Goal: Task Accomplishment & Management: Manage account settings

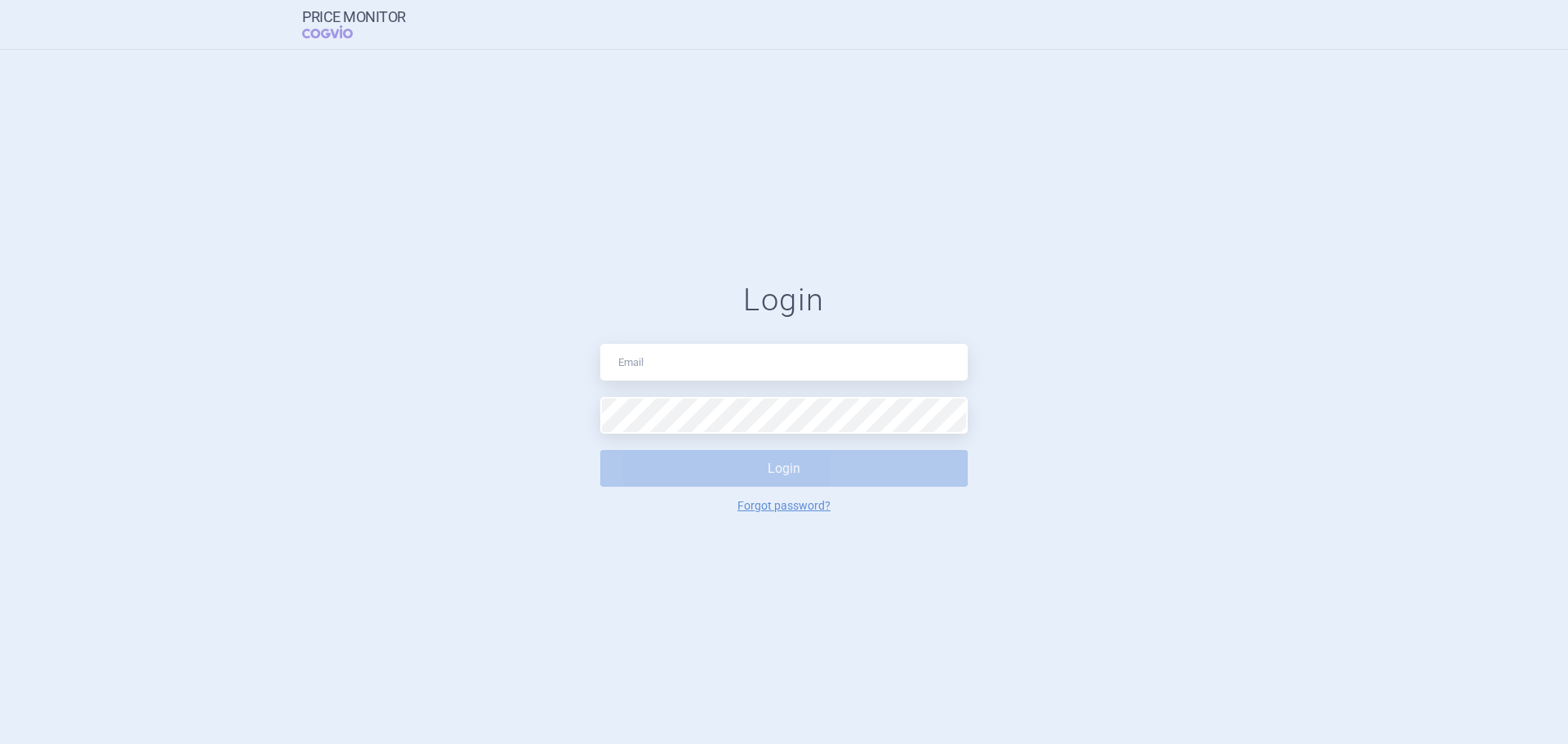
type input "[EMAIL_ADDRESS][DOMAIN_NAME]"
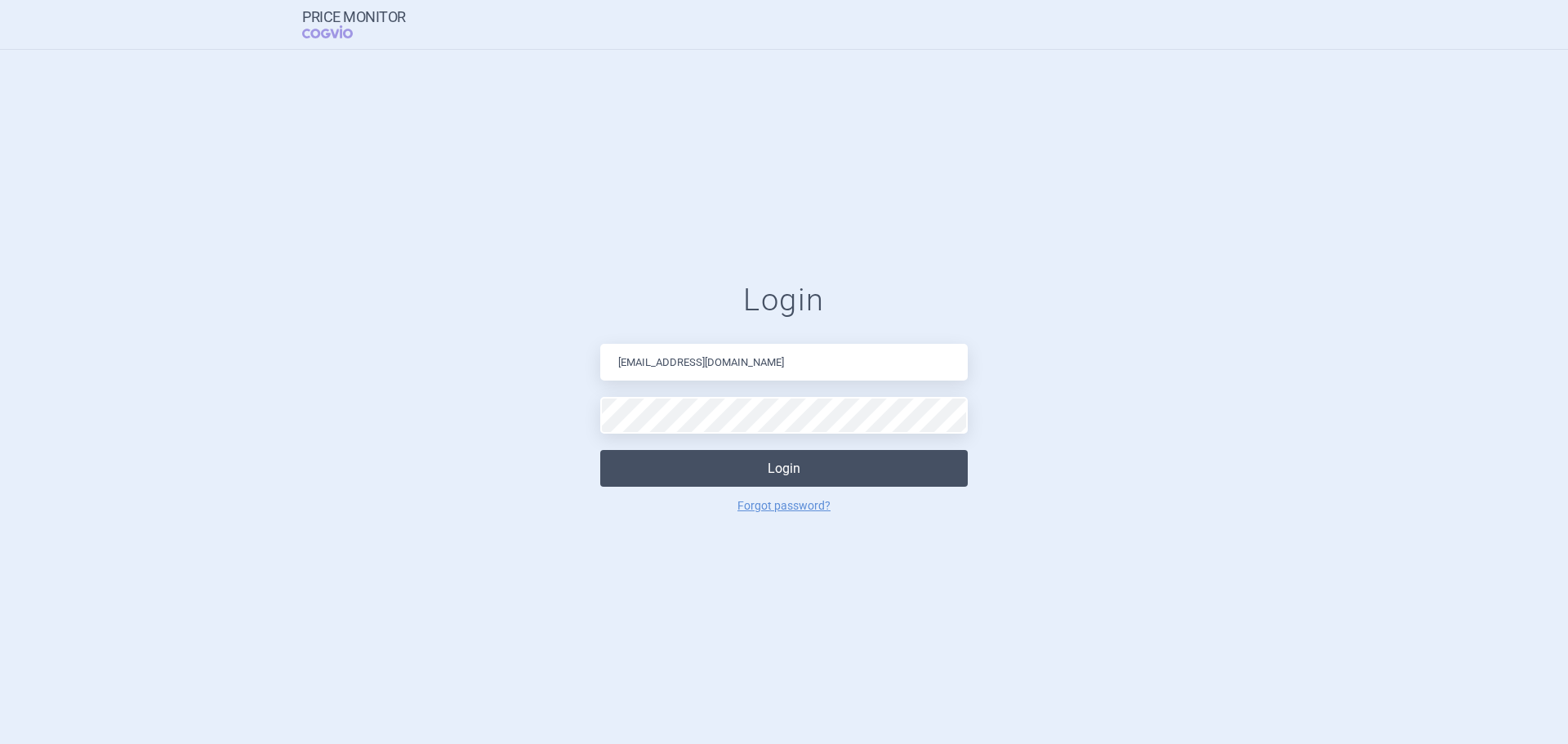
click at [693, 459] on button "Login" at bounding box center [784, 468] width 368 height 37
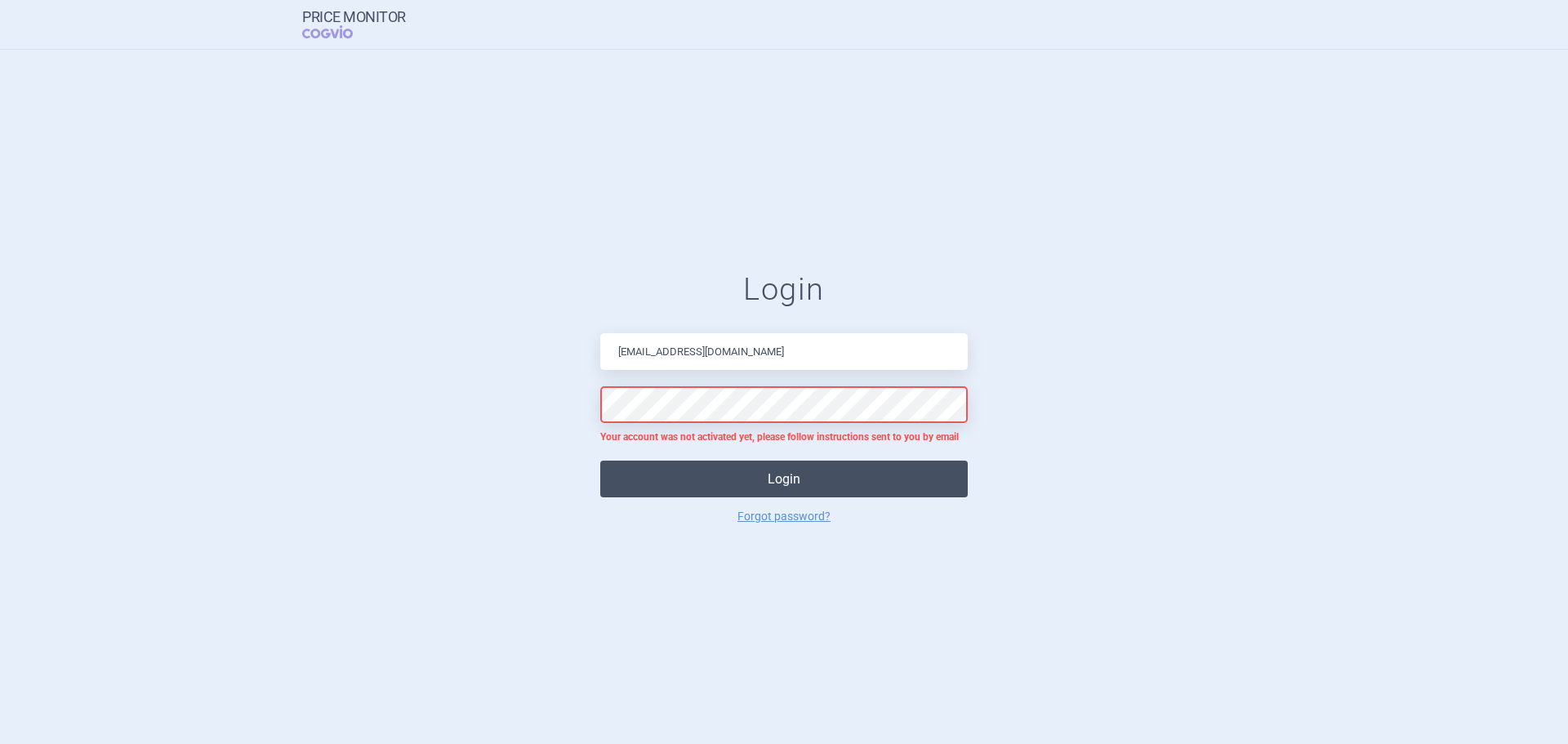
click at [754, 476] on button "Login" at bounding box center [784, 478] width 368 height 37
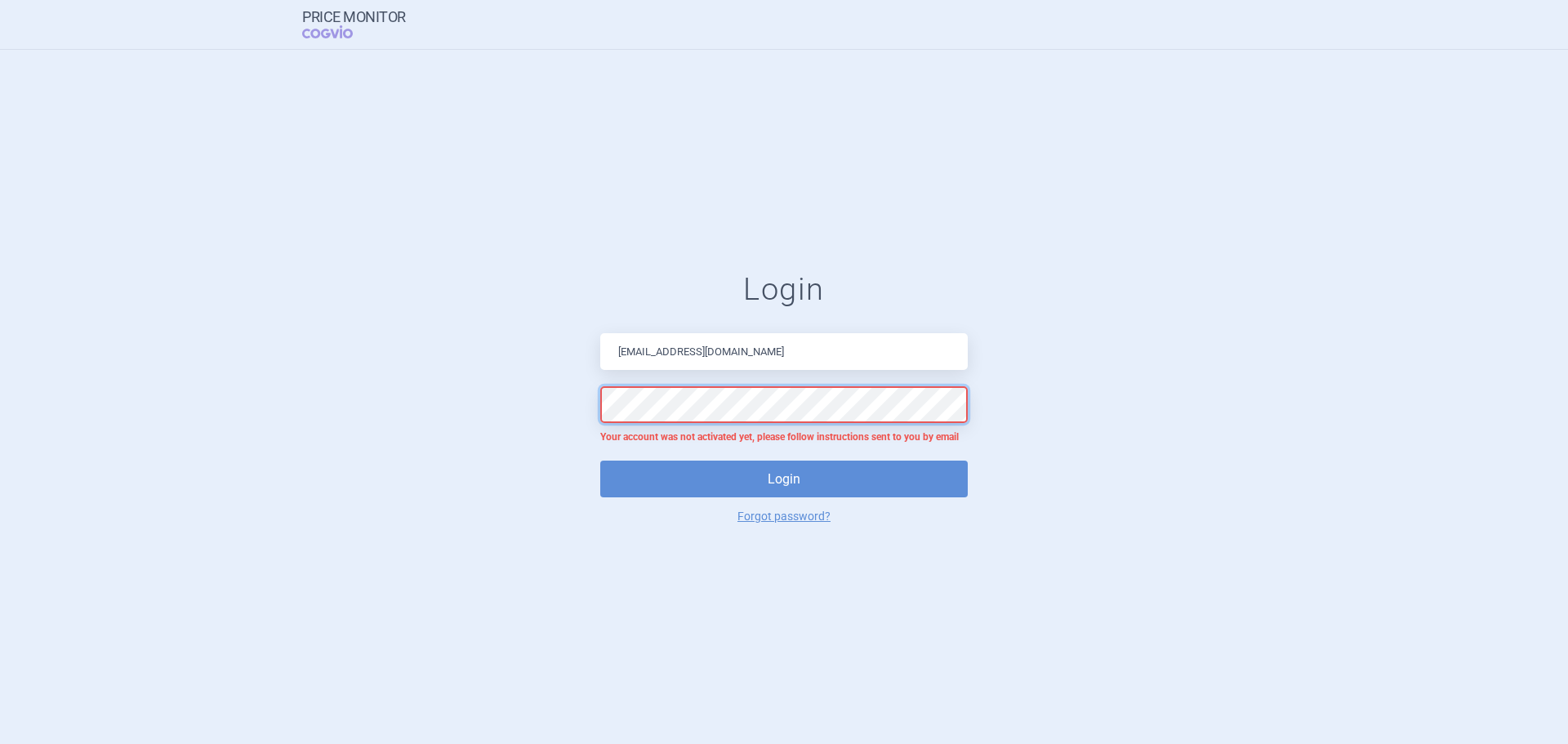
click at [513, 403] on form "Login [EMAIL_ADDRESS][DOMAIN_NAME] Your account was not activated yet, please f…" at bounding box center [784, 396] width 1503 height 251
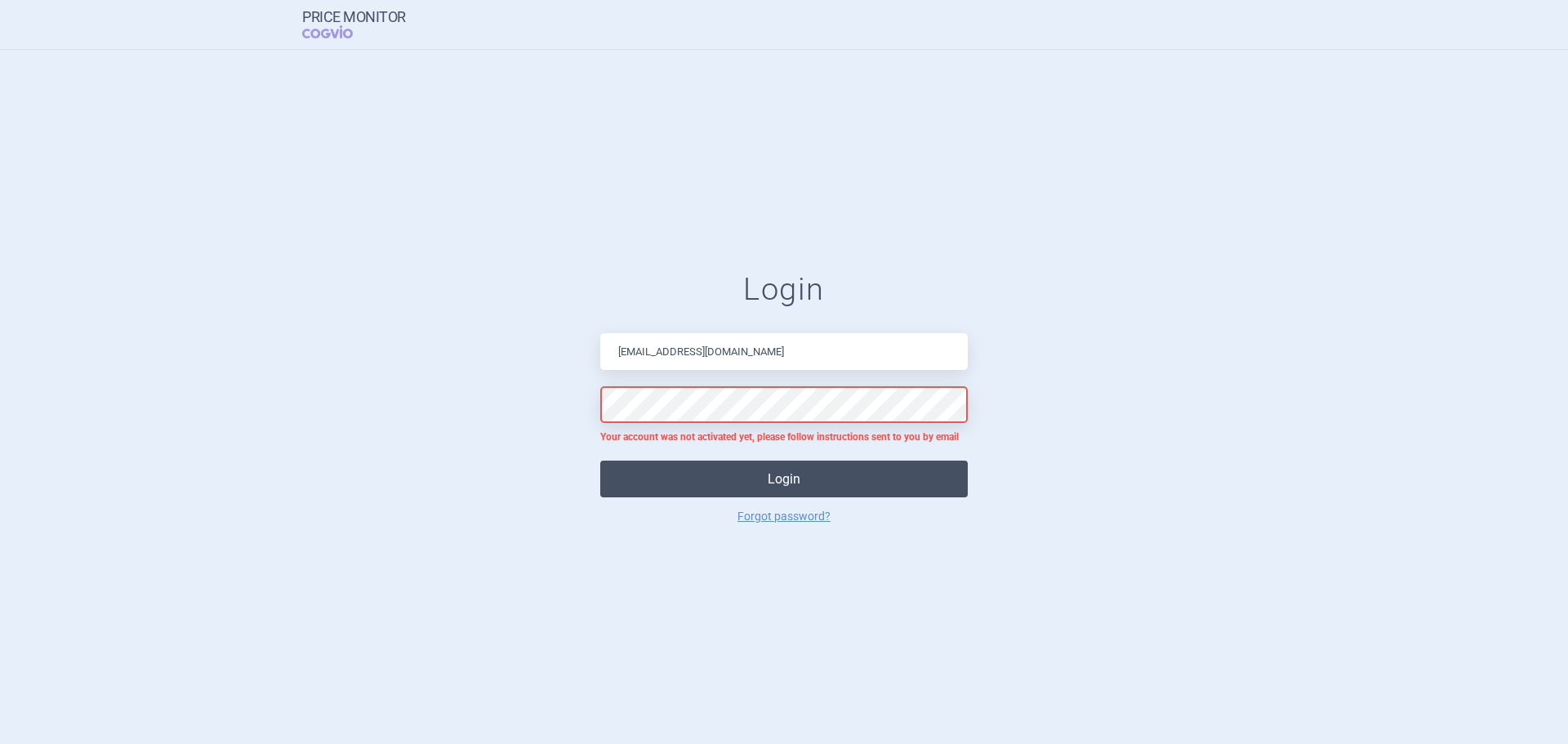
click at [642, 476] on button "Login" at bounding box center [784, 478] width 368 height 37
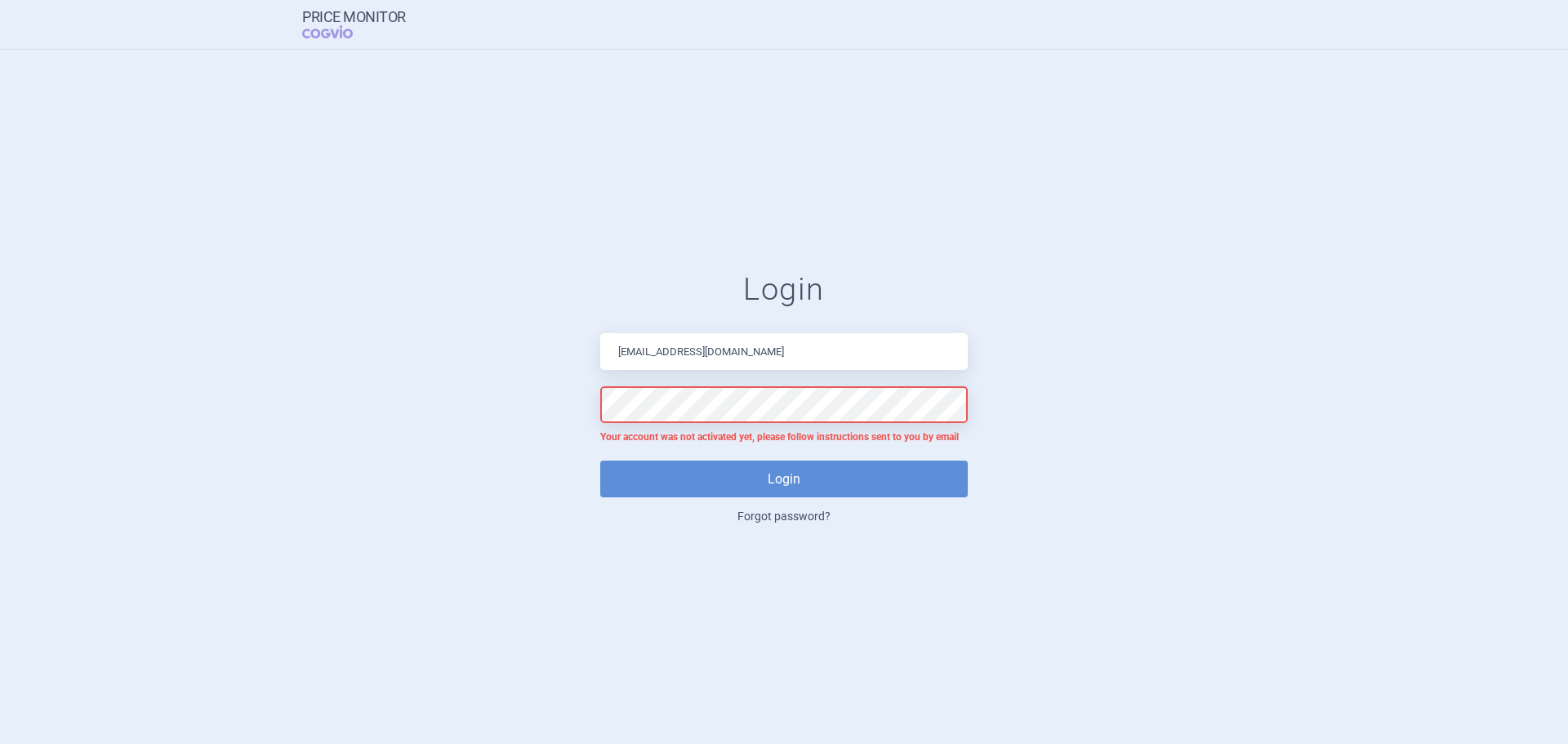
click at [763, 519] on link "Forgot password?" at bounding box center [784, 516] width 94 height 12
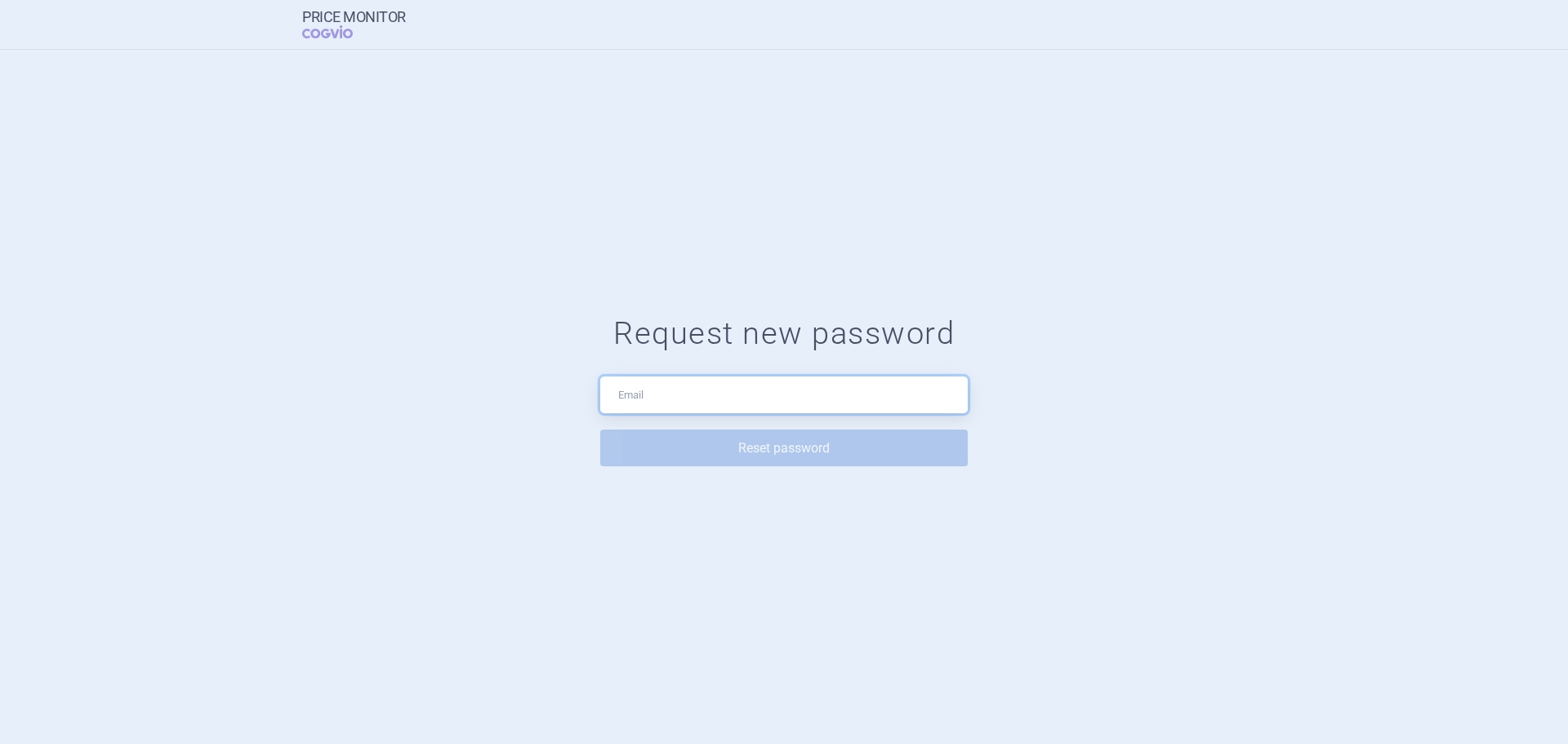
click at [684, 395] on input "text" at bounding box center [784, 394] width 368 height 37
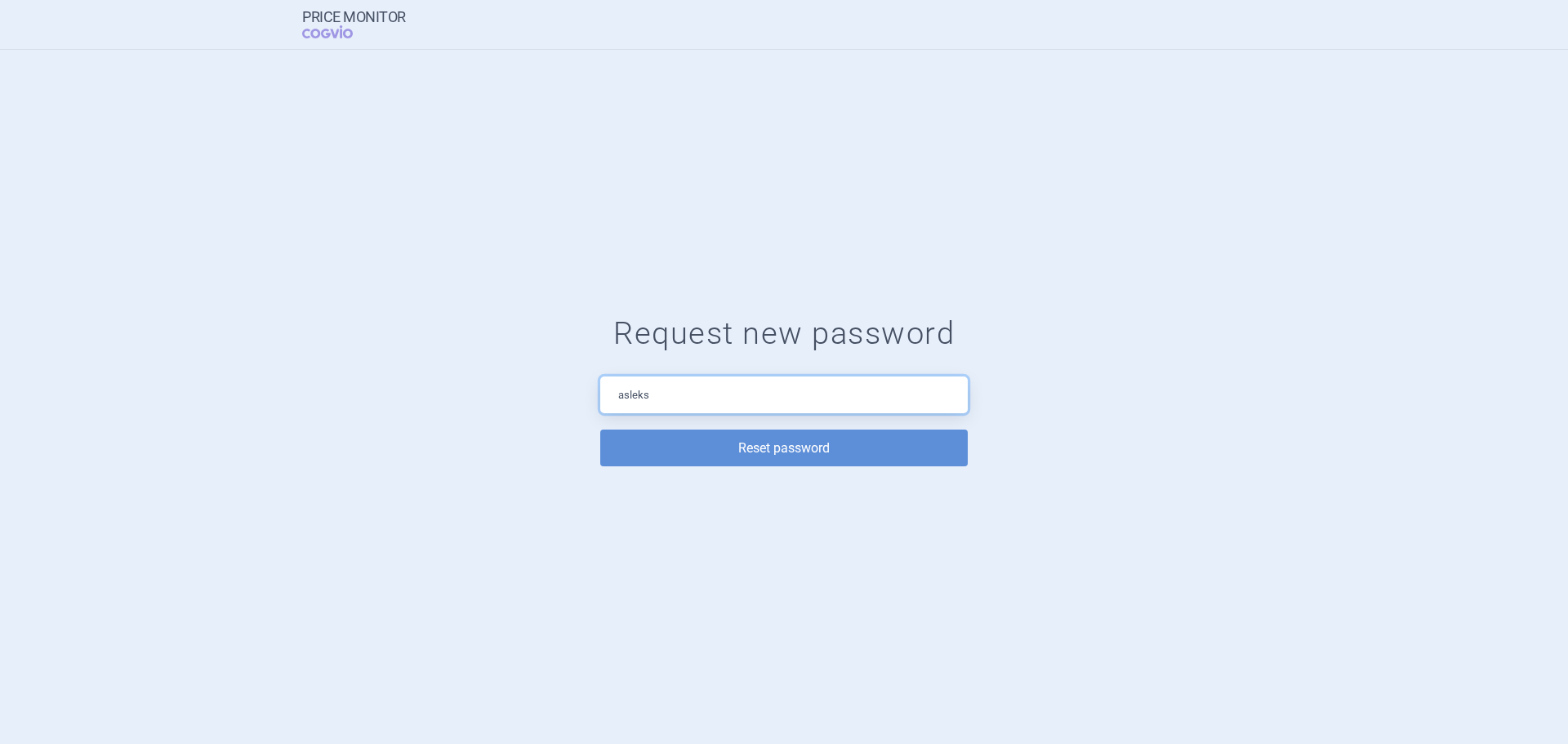
type input "asleksa"
type input "[EMAIL_ADDRESS][DOMAIN_NAME]"
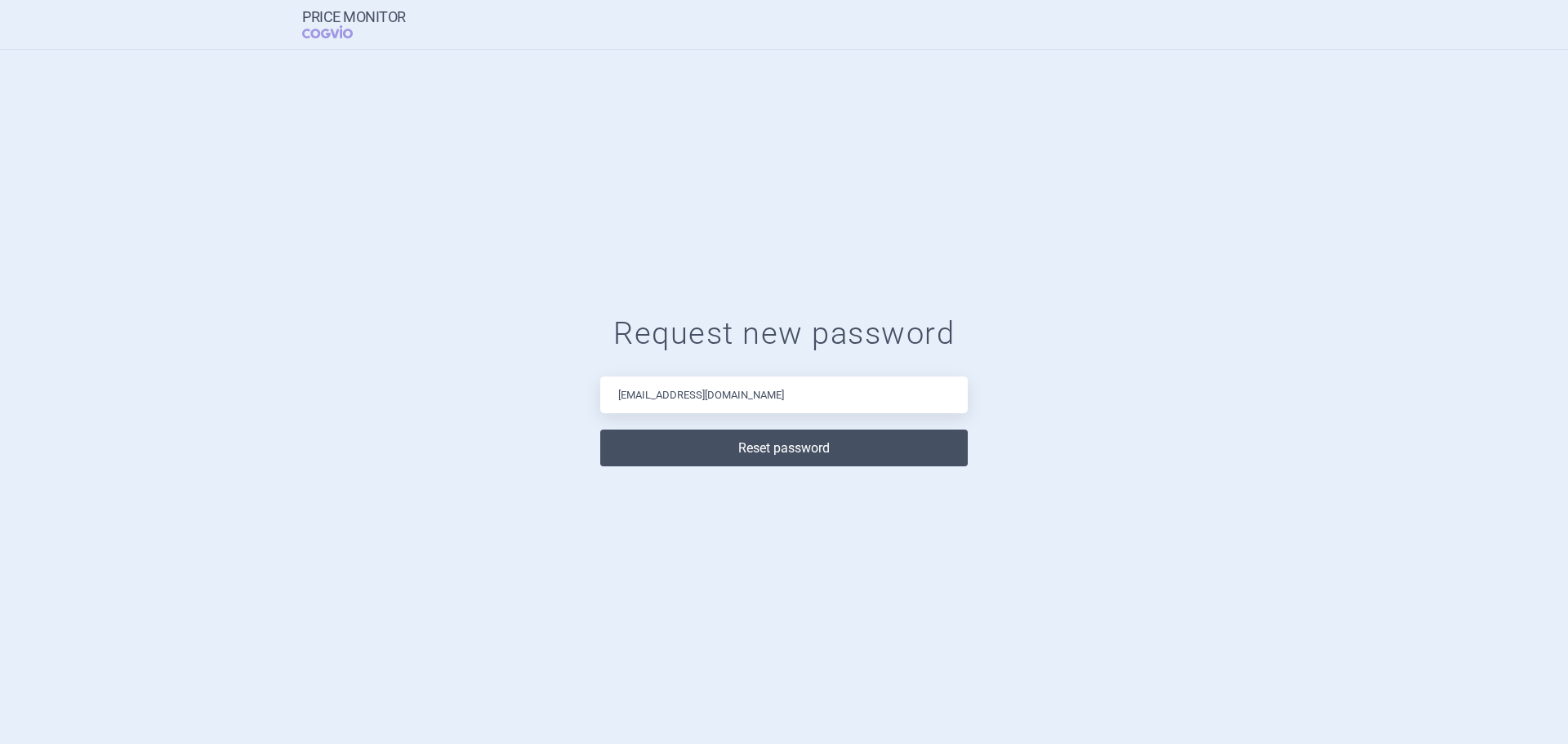
click at [689, 440] on button "Reset password" at bounding box center [784, 447] width 368 height 37
click at [766, 455] on button "Reset password" at bounding box center [784, 447] width 368 height 37
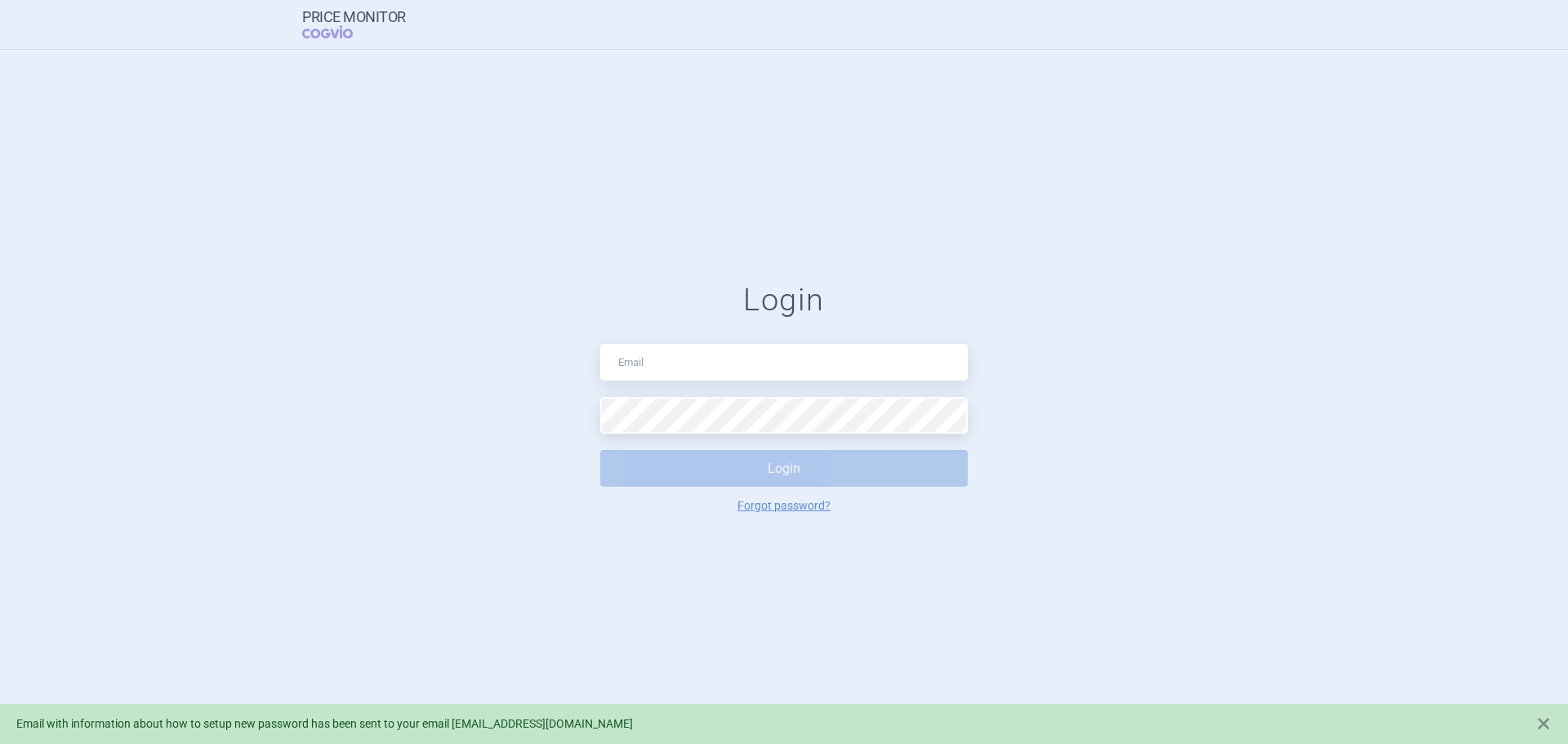
click at [780, 152] on div "Login Login Forgot password?" at bounding box center [784, 396] width 1568 height 694
